Goal: Task Accomplishment & Management: Use online tool/utility

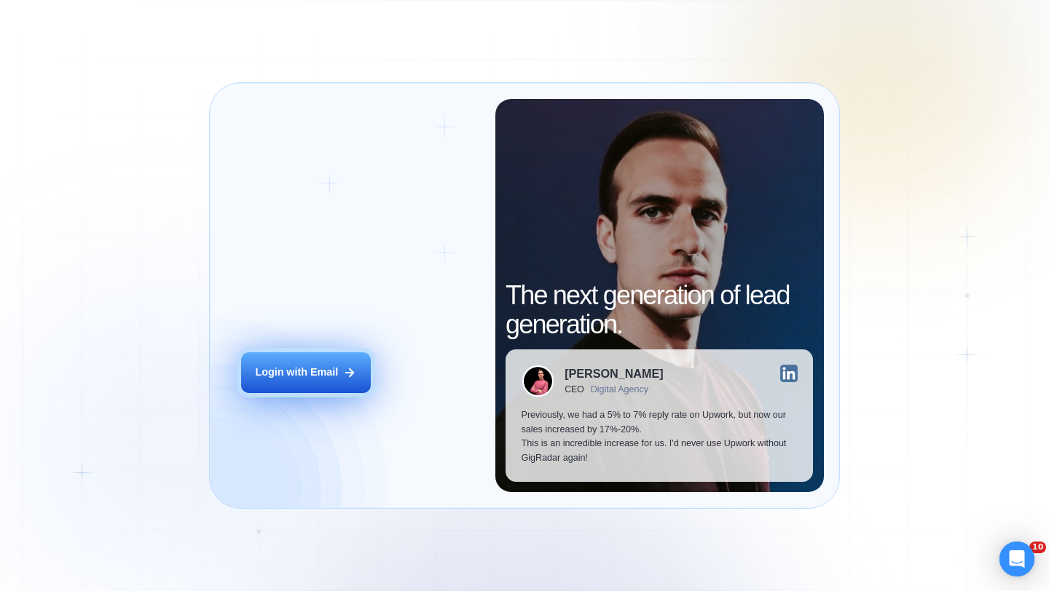
click at [339, 359] on button "Login with Email" at bounding box center [306, 373] width 130 height 41
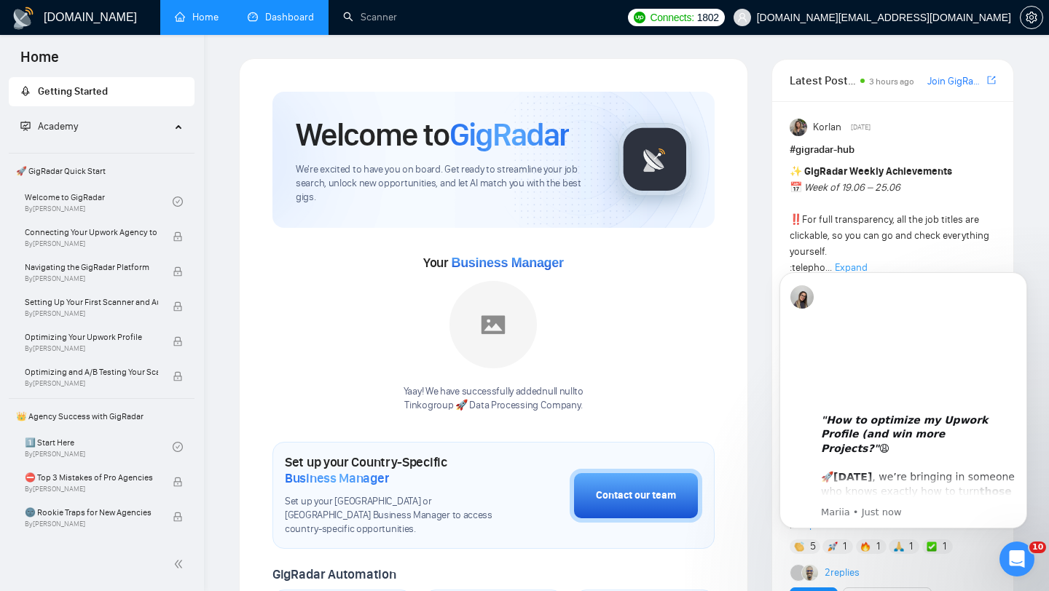
click at [314, 20] on link "Dashboard" at bounding box center [281, 17] width 66 height 12
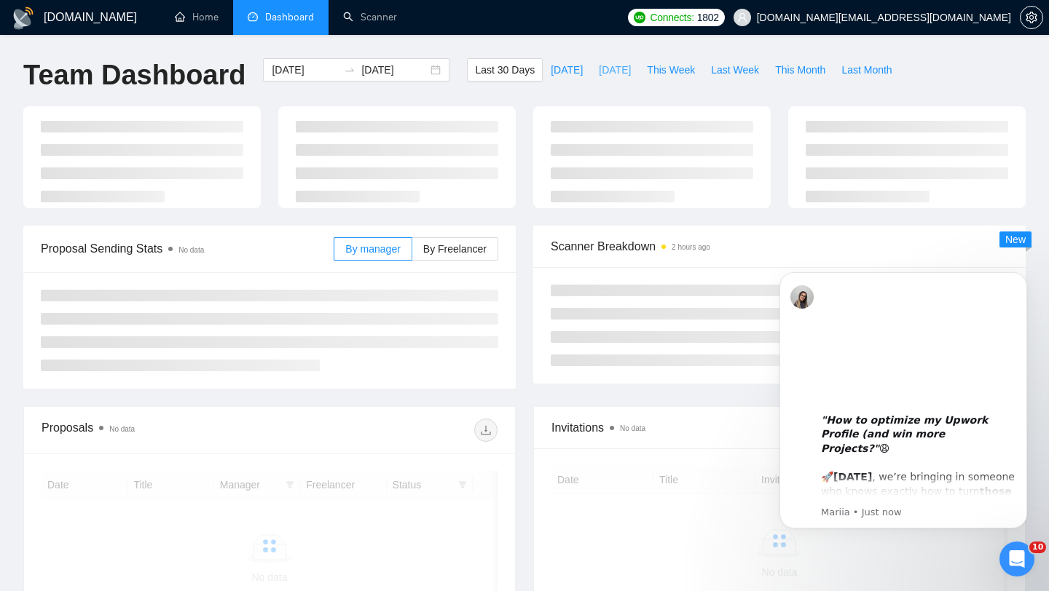
click at [609, 69] on span "[DATE]" at bounding box center [615, 70] width 32 height 16
type input "[DATE]"
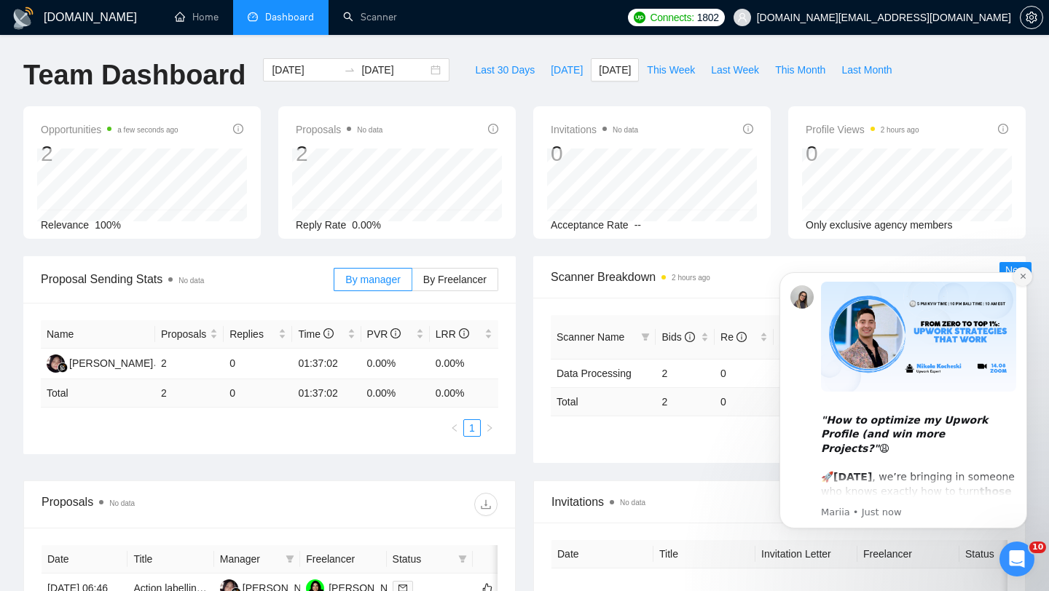
click at [1024, 278] on icon "Dismiss notification" at bounding box center [1023, 276] width 8 height 8
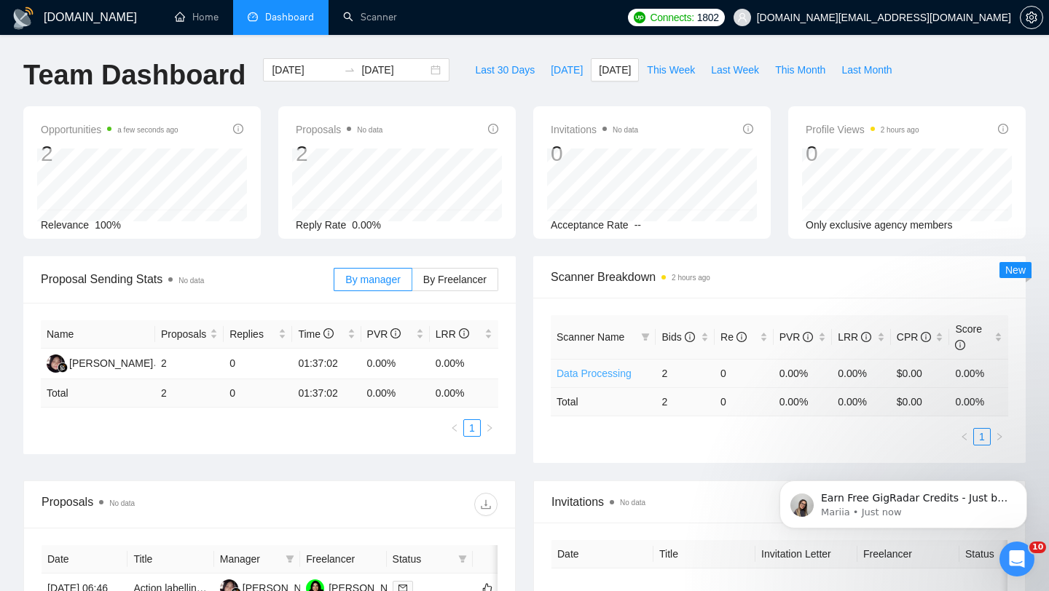
click at [582, 377] on link "Data Processing" at bounding box center [594, 374] width 75 height 12
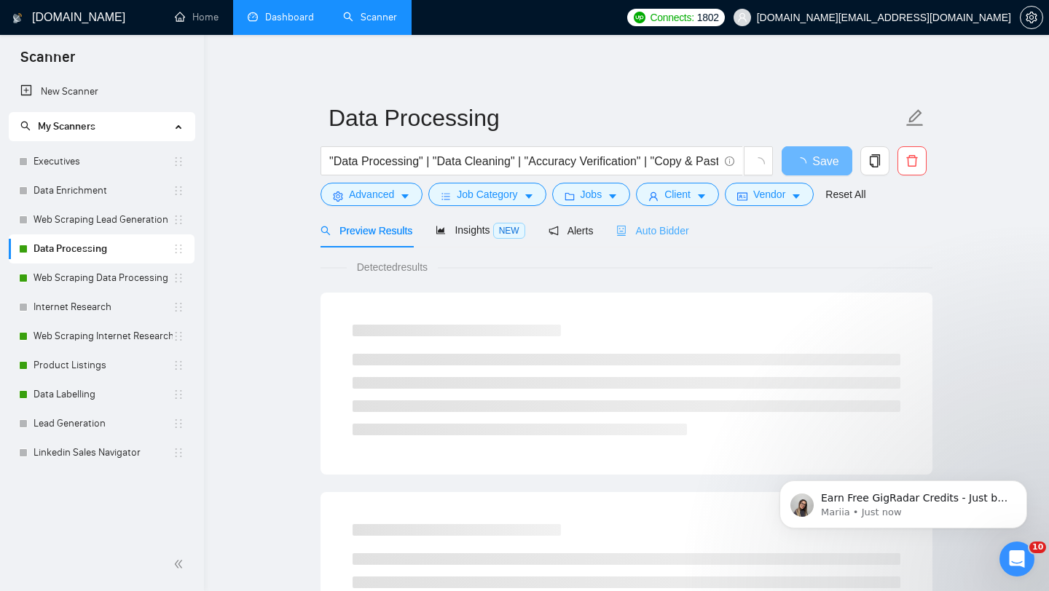
click at [656, 243] on div "Auto Bidder" at bounding box center [652, 230] width 72 height 34
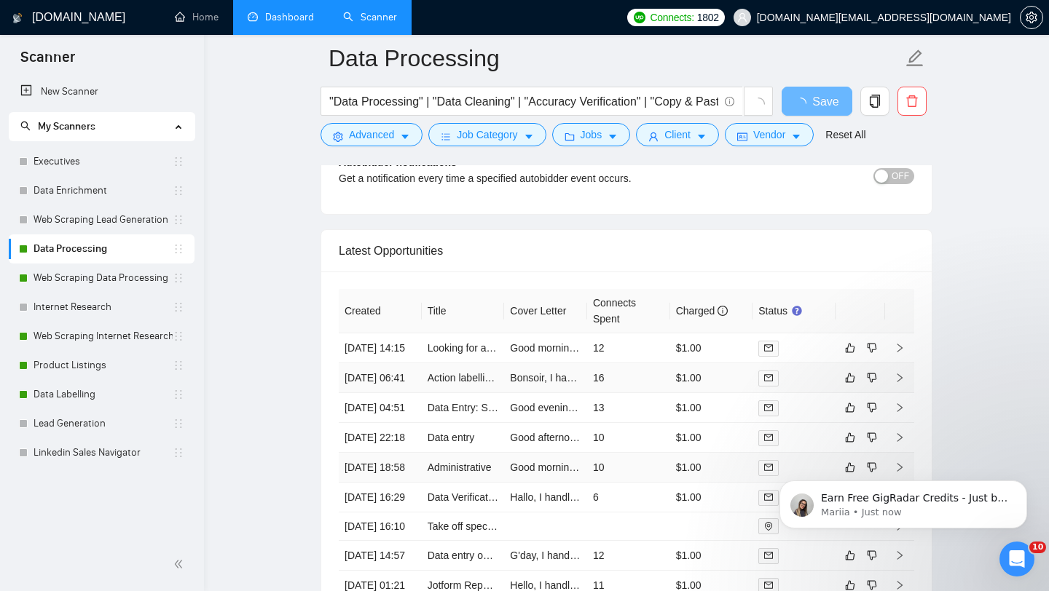
scroll to position [3419, 0]
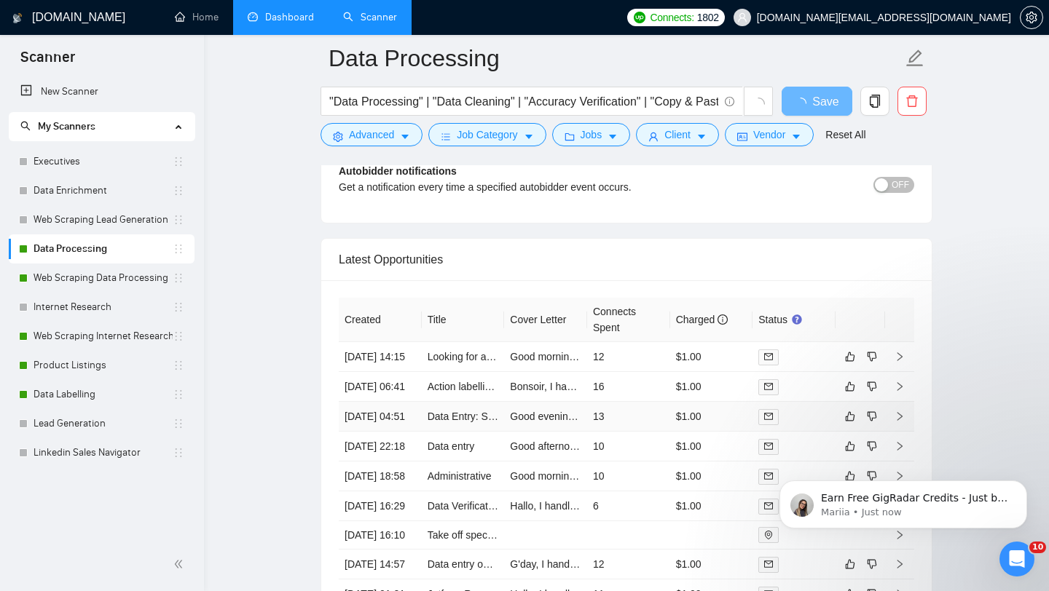
click at [474, 432] on td "Data Entry: School Address Collection from Websites" at bounding box center [463, 417] width 83 height 30
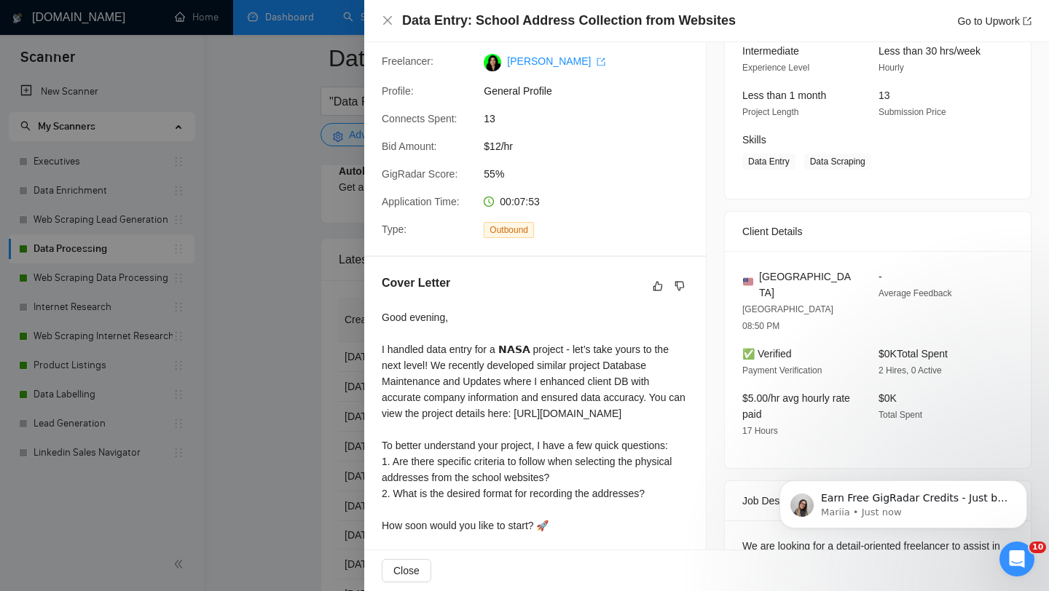
scroll to position [274, 0]
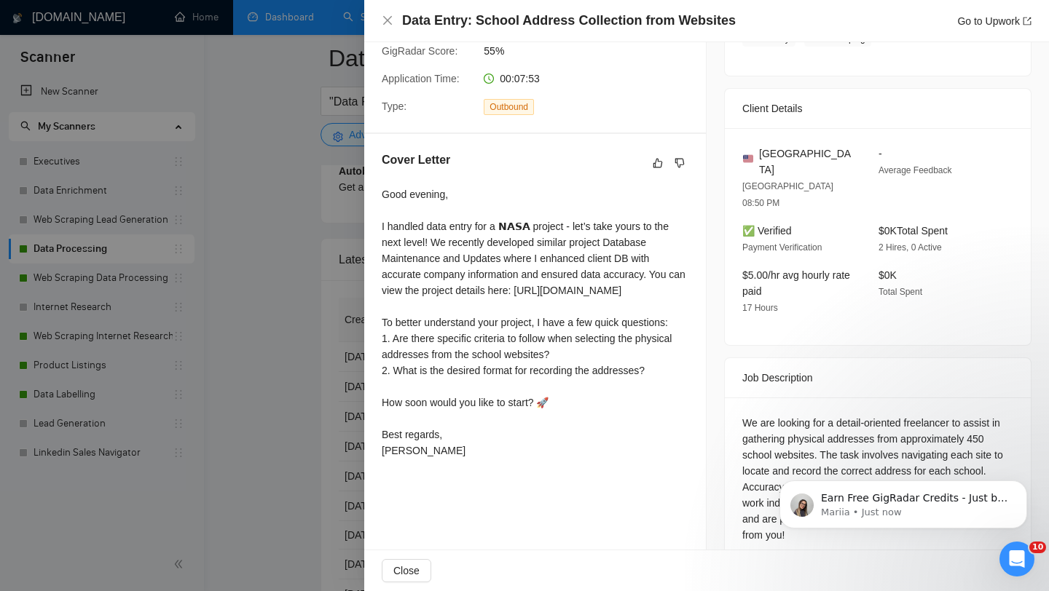
click at [310, 358] on div at bounding box center [524, 295] width 1049 height 591
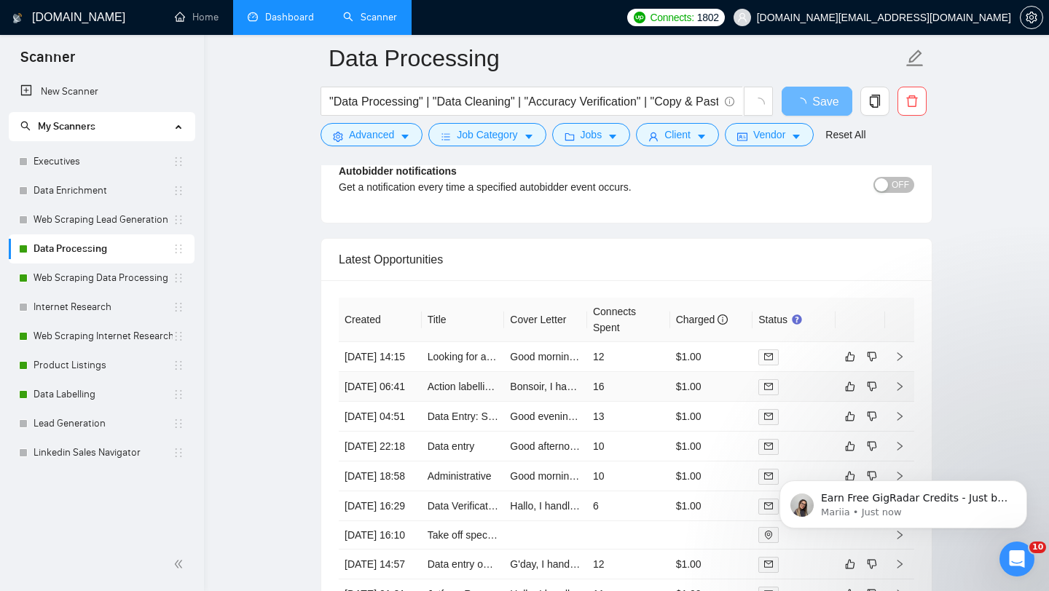
click at [457, 402] on td "Action labelling with CVAT" at bounding box center [463, 387] width 83 height 30
